Goal: Find specific page/section: Find specific page/section

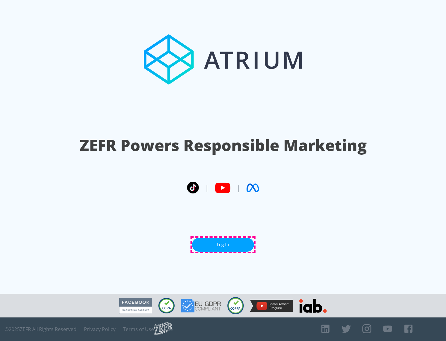
click at [223, 244] on link "Log In" at bounding box center [223, 245] width 62 height 14
